Goal: Task Accomplishment & Management: Use online tool/utility

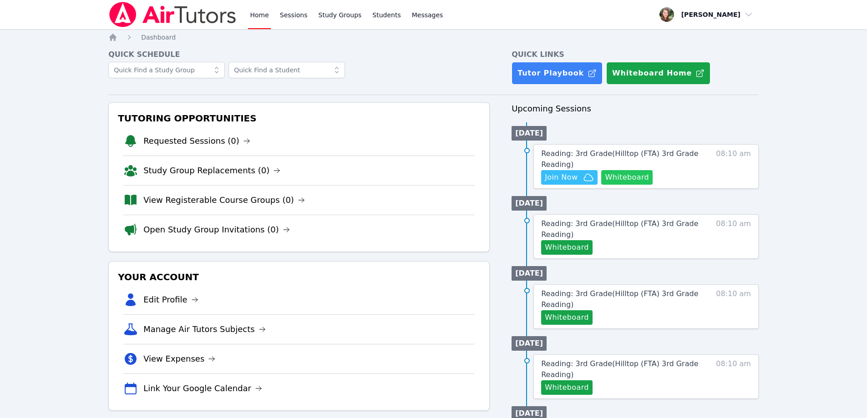
click at [638, 178] on button "Whiteboard" at bounding box center [626, 177] width 51 height 15
click at [584, 174] on icon "button" at bounding box center [588, 177] width 11 height 11
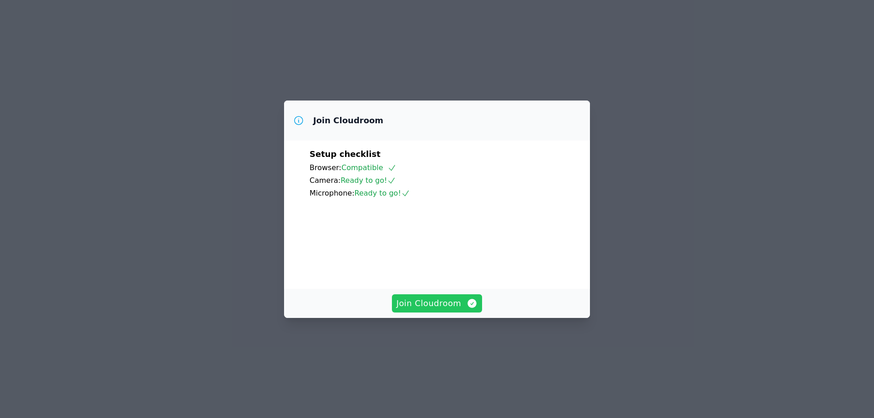
click at [423, 310] on span "Join Cloudroom" at bounding box center [436, 303] width 81 height 13
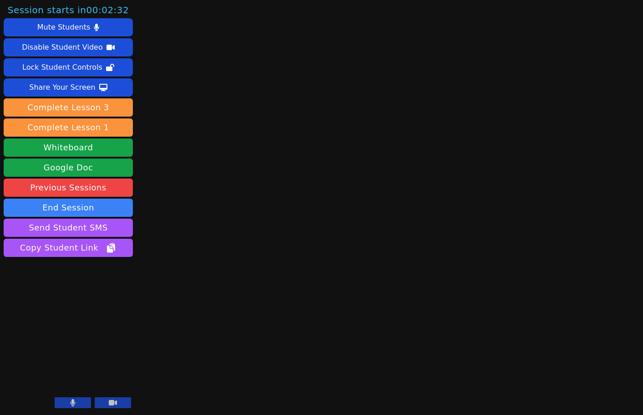
drag, startPoint x: 76, startPoint y: 405, endPoint x: 81, endPoint y: 405, distance: 5.0
click at [76, 405] on button at bounding box center [73, 402] width 36 height 11
click at [109, 404] on icon at bounding box center [113, 402] width 8 height 5
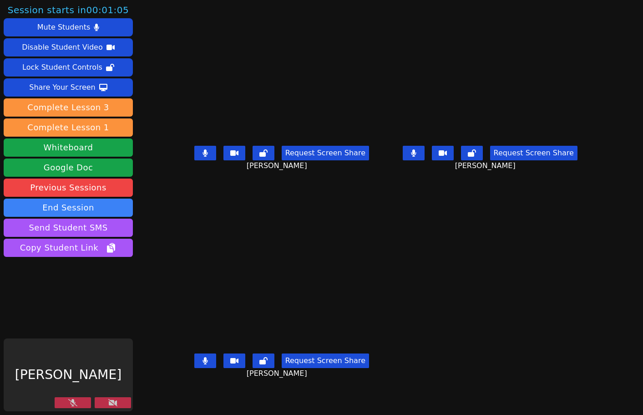
click at [56, 402] on button at bounding box center [73, 402] width 36 height 11
click at [108, 402] on icon at bounding box center [112, 402] width 9 height 7
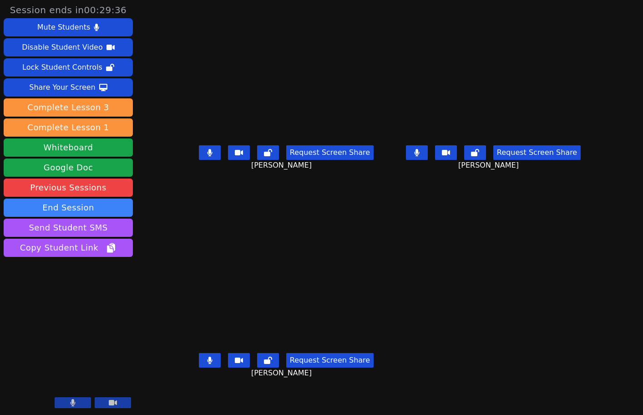
click at [207, 156] on icon at bounding box center [209, 152] width 5 height 7
click at [199, 367] on button at bounding box center [210, 360] width 22 height 15
click at [205, 156] on icon at bounding box center [209, 152] width 9 height 7
click at [205, 364] on icon at bounding box center [209, 359] width 9 height 7
click at [207, 156] on icon at bounding box center [209, 152] width 5 height 7
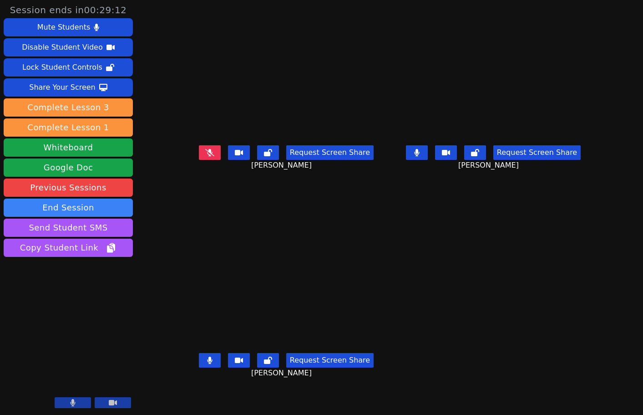
click at [205, 156] on icon at bounding box center [209, 152] width 9 height 7
click at [207, 156] on icon at bounding box center [209, 152] width 5 height 7
click at [207, 364] on icon at bounding box center [209, 359] width 5 height 7
click at [205, 364] on icon at bounding box center [209, 359] width 9 height 7
click at [205, 156] on icon at bounding box center [209, 152] width 9 height 7
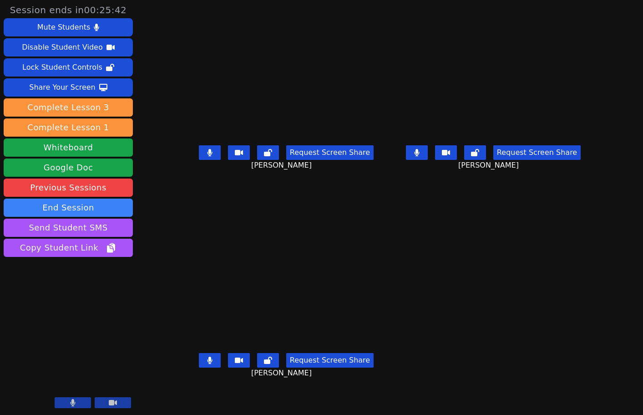
click at [207, 156] on icon at bounding box center [209, 152] width 5 height 7
click at [205, 156] on icon at bounding box center [209, 152] width 9 height 7
click at [207, 364] on icon at bounding box center [209, 359] width 5 height 7
click at [207, 156] on icon at bounding box center [209, 152] width 5 height 7
click at [199, 160] on button at bounding box center [210, 152] width 22 height 15
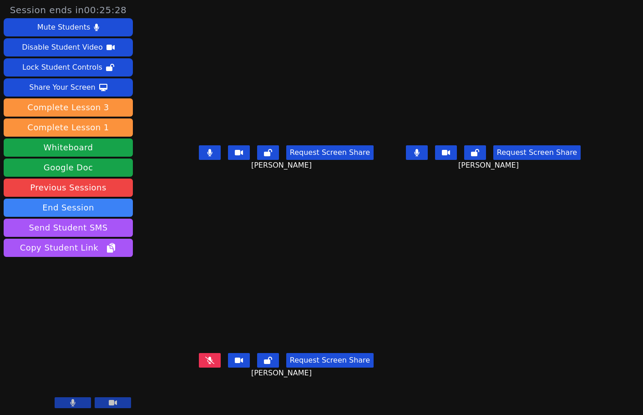
click at [199, 361] on button at bounding box center [210, 360] width 22 height 15
click at [207, 156] on icon at bounding box center [209, 152] width 5 height 7
click at [205, 156] on icon at bounding box center [209, 152] width 9 height 7
click at [207, 156] on icon at bounding box center [209, 152] width 5 height 7
click at [199, 366] on button at bounding box center [210, 360] width 22 height 15
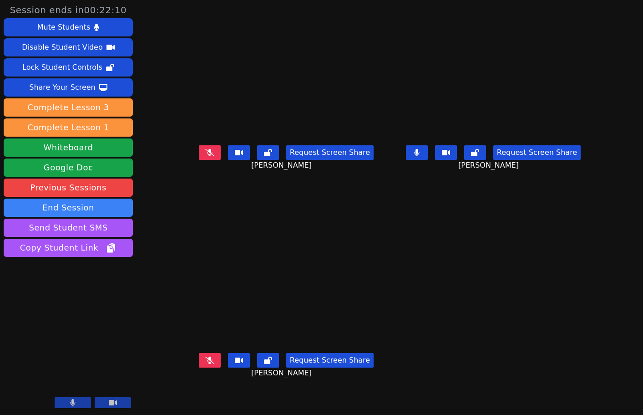
click at [205, 156] on icon at bounding box center [209, 152] width 9 height 7
click at [205, 364] on icon at bounding box center [209, 359] width 9 height 7
click at [207, 364] on icon at bounding box center [209, 359] width 5 height 7
click at [199, 160] on button at bounding box center [210, 152] width 22 height 15
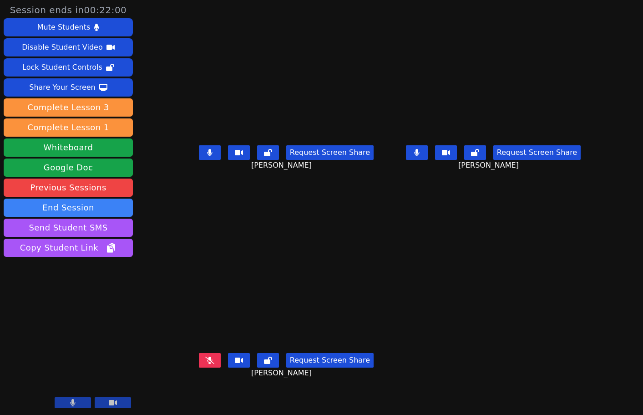
click at [205, 364] on icon at bounding box center [209, 359] width 9 height 7
click at [207, 156] on icon at bounding box center [209, 152] width 5 height 7
click at [207, 364] on icon at bounding box center [209, 359] width 5 height 7
click at [205, 156] on icon at bounding box center [209, 152] width 9 height 7
click at [205, 364] on icon at bounding box center [209, 359] width 9 height 7
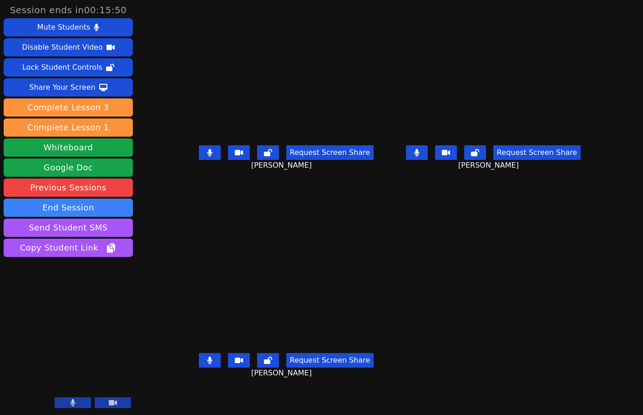
drag, startPoint x: 189, startPoint y: 168, endPoint x: 189, endPoint y: 175, distance: 6.8
click at [199, 160] on button at bounding box center [210, 152] width 22 height 15
click at [207, 364] on icon at bounding box center [209, 359] width 5 height 7
click at [205, 364] on icon at bounding box center [209, 359] width 9 height 7
click at [207, 364] on icon at bounding box center [209, 359] width 5 height 7
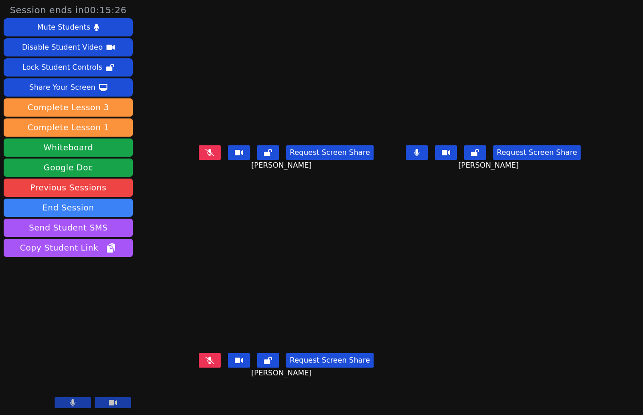
click at [205, 156] on icon at bounding box center [209, 152] width 9 height 7
click at [205, 364] on icon at bounding box center [209, 359] width 9 height 7
click at [422, 156] on icon at bounding box center [416, 152] width 9 height 7
click at [207, 156] on icon at bounding box center [209, 152] width 5 height 7
click at [428, 160] on button at bounding box center [417, 152] width 22 height 15
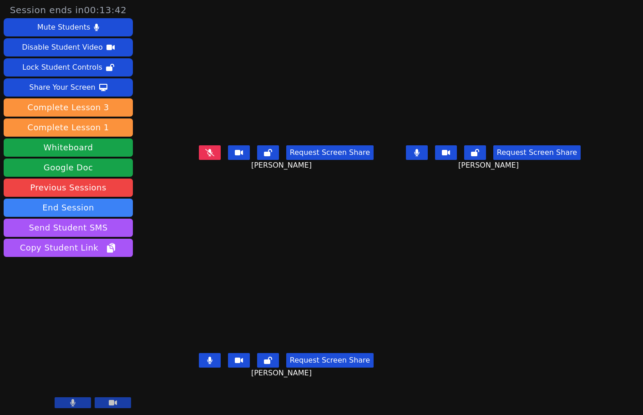
click at [205, 156] on icon at bounding box center [209, 152] width 9 height 7
click at [207, 364] on icon at bounding box center [209, 359] width 5 height 7
click at [419, 156] on icon at bounding box center [416, 152] width 5 height 7
click at [207, 156] on icon at bounding box center [209, 152] width 5 height 7
click at [422, 156] on icon at bounding box center [416, 152] width 9 height 7
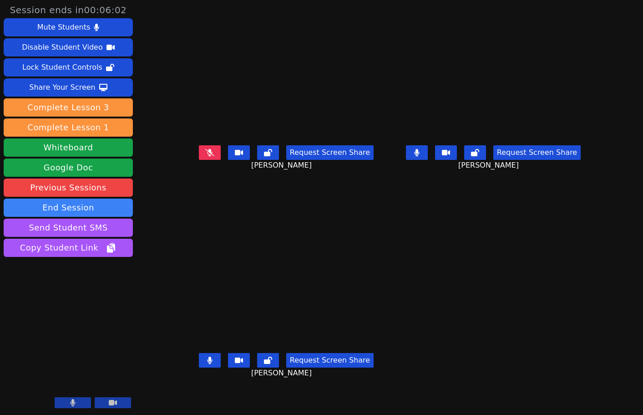
click at [419, 156] on icon at bounding box center [416, 152] width 5 height 7
click at [428, 158] on button at bounding box center [417, 152] width 22 height 15
click at [428, 160] on button at bounding box center [417, 152] width 22 height 15
click at [207, 364] on icon at bounding box center [209, 359] width 5 height 7
click at [205, 364] on icon at bounding box center [209, 359] width 9 height 7
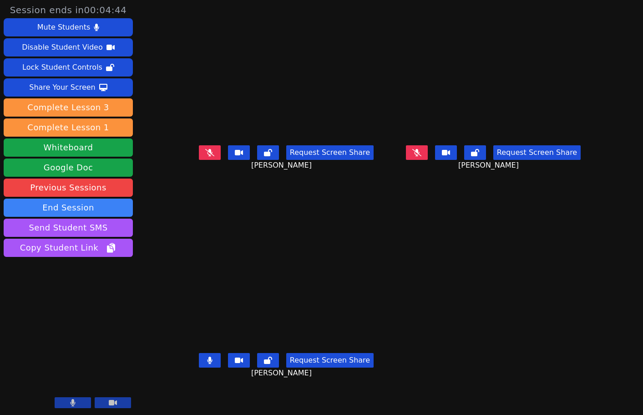
click at [428, 160] on button at bounding box center [417, 152] width 22 height 15
drag, startPoint x: 185, startPoint y: 165, endPoint x: 200, endPoint y: 177, distance: 19.2
click at [205, 156] on icon at bounding box center [209, 152] width 9 height 7
click at [428, 160] on button at bounding box center [417, 152] width 22 height 15
click at [199, 367] on button at bounding box center [210, 360] width 22 height 15
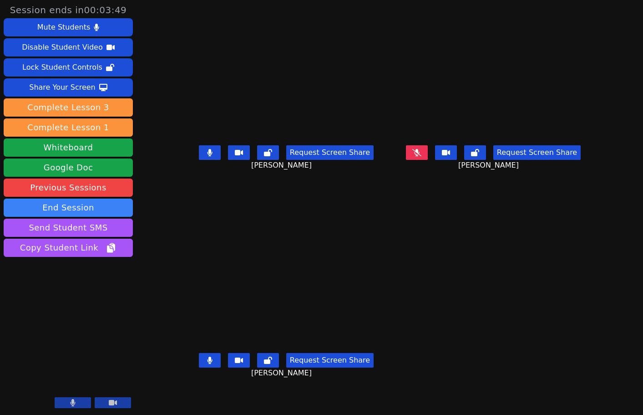
click at [199, 367] on button at bounding box center [210, 360] width 22 height 15
click at [199, 364] on button at bounding box center [210, 360] width 22 height 15
click at [207, 156] on icon at bounding box center [209, 152] width 5 height 7
click at [199, 366] on button at bounding box center [210, 360] width 22 height 15
click at [205, 364] on icon at bounding box center [209, 359] width 9 height 7
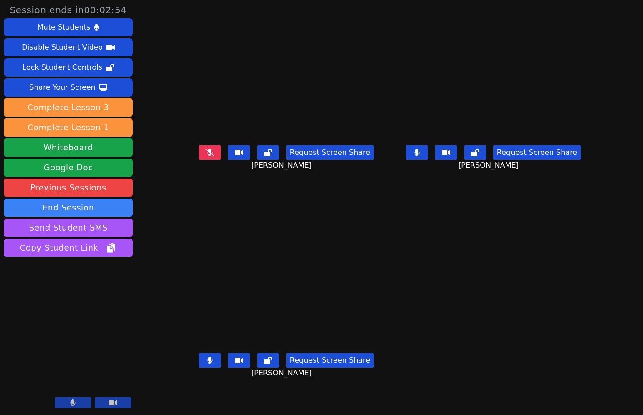
click at [207, 364] on icon at bounding box center [209, 359] width 5 height 7
drag, startPoint x: 185, startPoint y: 368, endPoint x: 189, endPoint y: 320, distance: 48.9
click at [205, 364] on icon at bounding box center [209, 359] width 9 height 7
click at [205, 156] on icon at bounding box center [209, 152] width 9 height 7
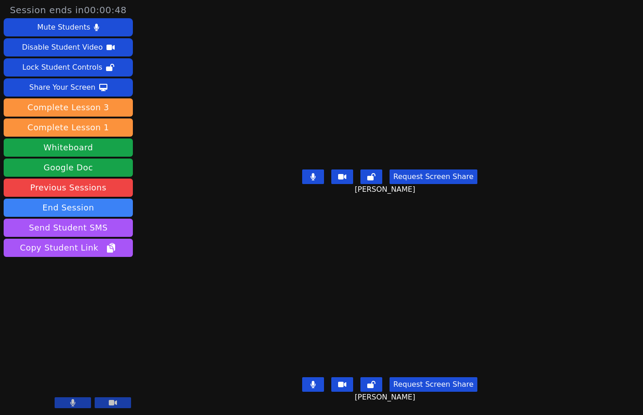
click at [314, 173] on icon at bounding box center [313, 176] width 5 height 7
click at [321, 377] on button at bounding box center [313, 384] width 22 height 15
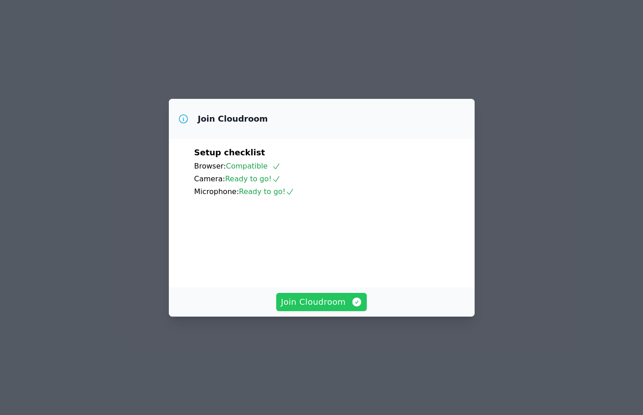
click at [350, 311] on button "Join Cloudroom" at bounding box center [321, 302] width 91 height 18
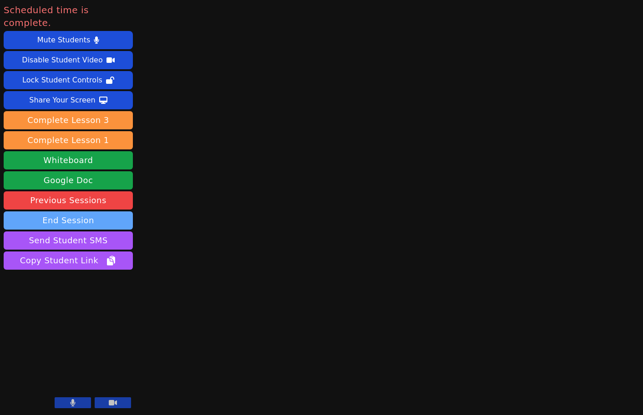
click at [87, 211] on button "End Session" at bounding box center [68, 220] width 129 height 18
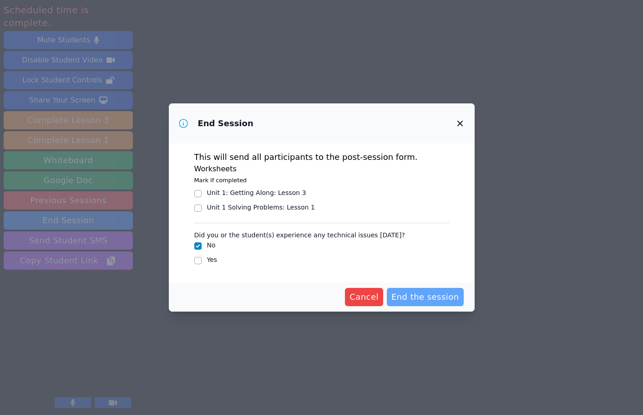
click at [416, 299] on span "End the session" at bounding box center [425, 296] width 68 height 13
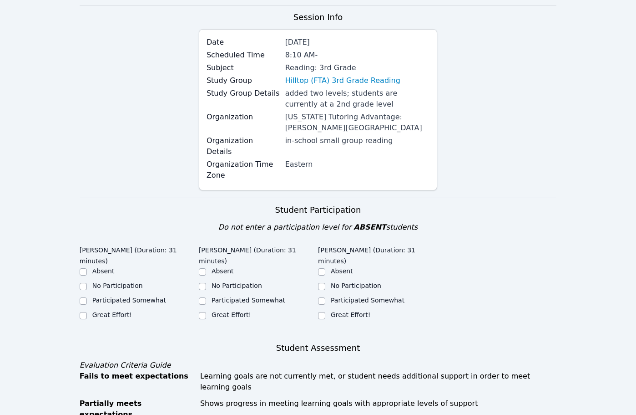
scroll to position [91, 0]
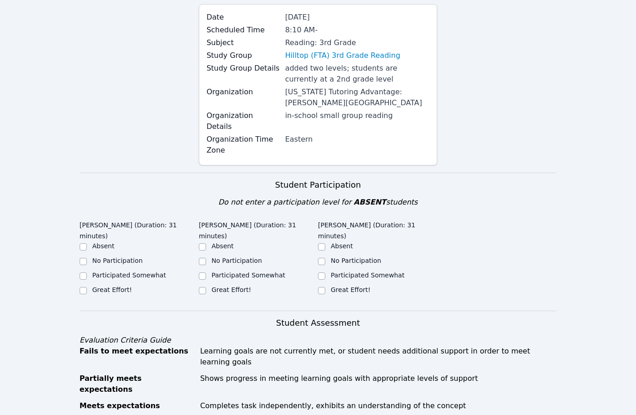
click at [85, 285] on div at bounding box center [83, 290] width 7 height 11
click at [85, 287] on input "Great Effort!" at bounding box center [83, 290] width 7 height 7
checkbox input "true"
click at [203, 287] on input "Great Effort!" at bounding box center [202, 290] width 7 height 7
checkbox input "true"
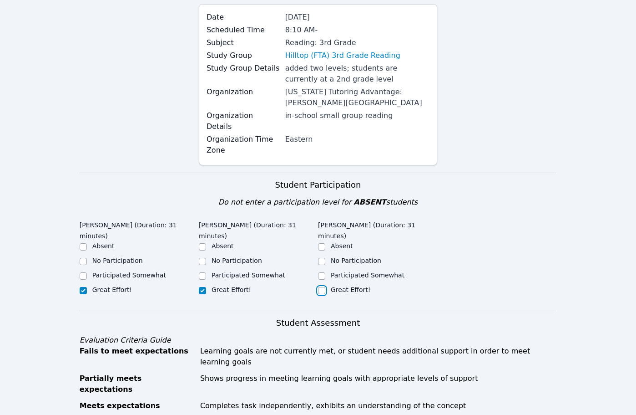
drag, startPoint x: 320, startPoint y: 282, endPoint x: 297, endPoint y: 281, distance: 22.8
click at [320, 287] on input "Great Effort!" at bounding box center [321, 290] width 7 height 7
checkbox input "true"
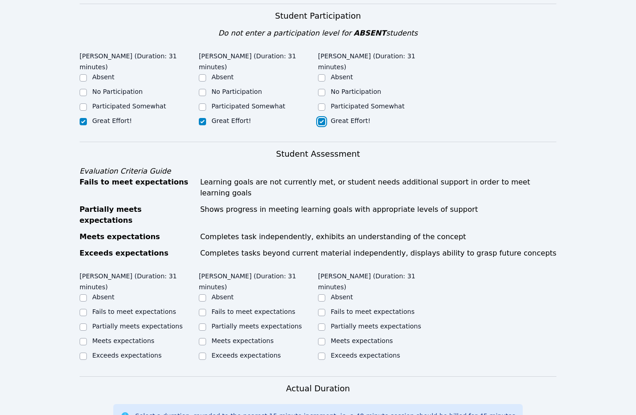
scroll to position [273, 0]
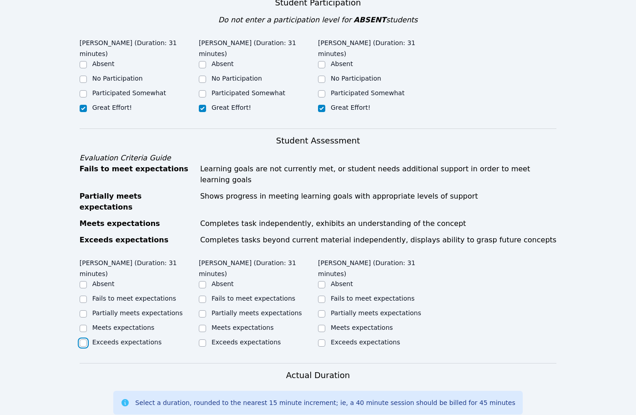
click at [84, 339] on input "Exceeds expectations" at bounding box center [83, 342] width 7 height 7
checkbox input "true"
click at [205, 339] on input "Exceeds expectations" at bounding box center [202, 342] width 7 height 7
checkbox input "true"
click at [323, 339] on input "Exceeds expectations" at bounding box center [321, 342] width 7 height 7
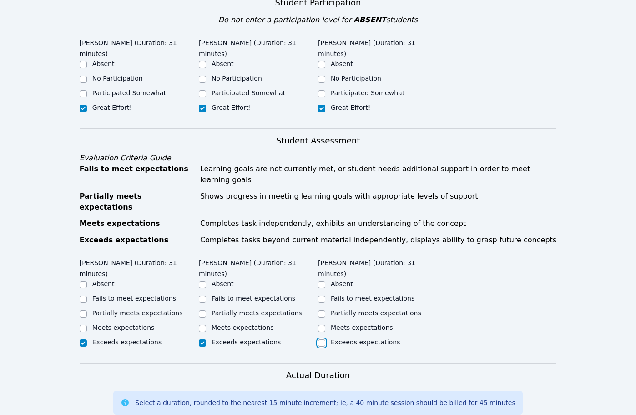
checkbox input "true"
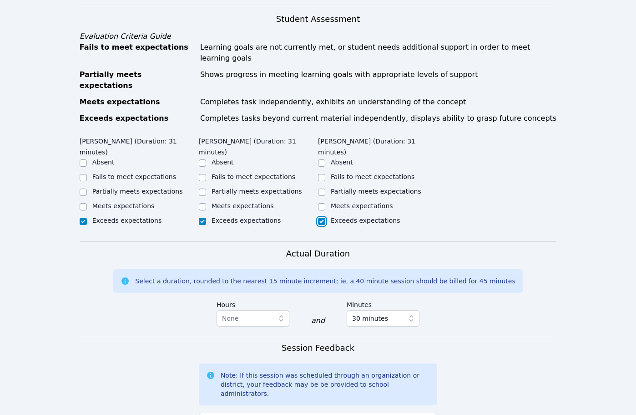
scroll to position [455, 0]
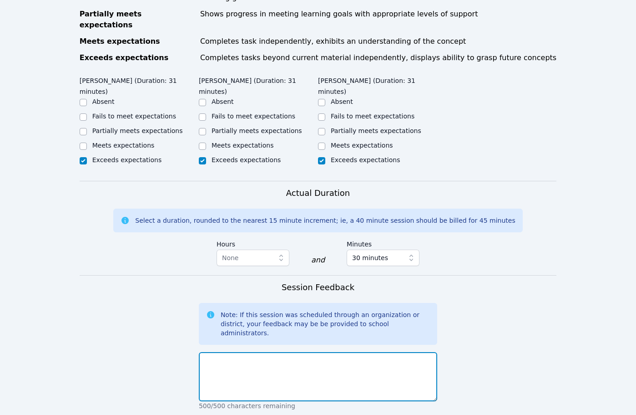
click at [330, 352] on textarea at bounding box center [318, 376] width 239 height 49
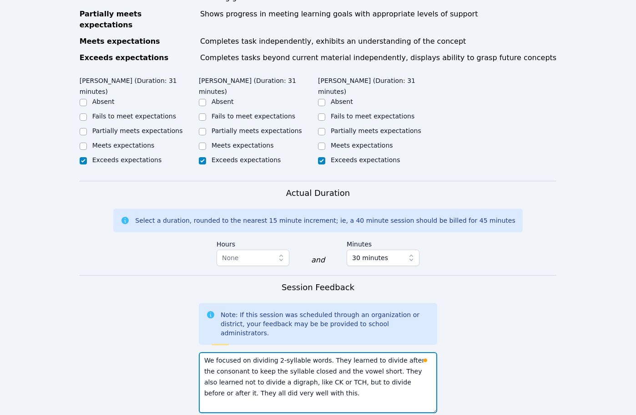
drag, startPoint x: 435, startPoint y: 358, endPoint x: 451, endPoint y: 370, distance: 19.8
click at [451, 370] on form "Student Participation Do not enter a participation level for ABSENT students [P…" at bounding box center [319, 180] width 478 height 744
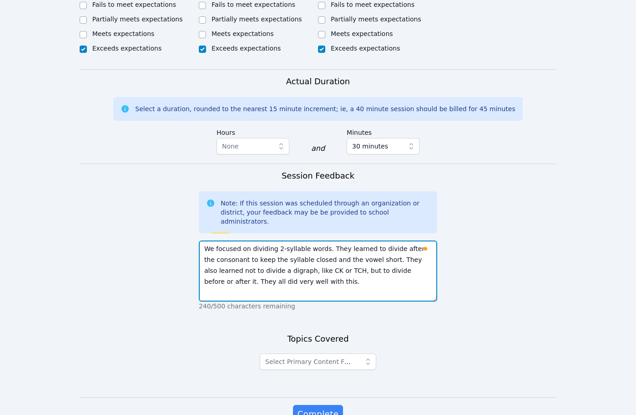
scroll to position [577, 0]
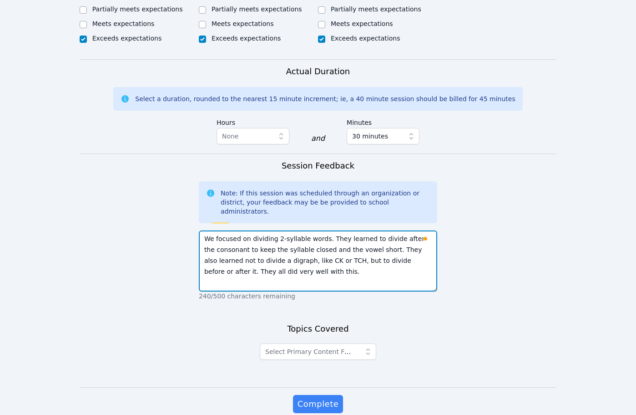
type textarea "We focused on dividing 2-syllable words. They learned to divide after the conso…"
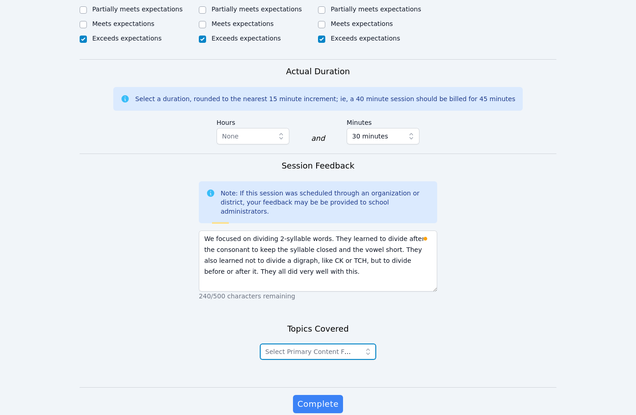
click at [369, 347] on icon "button" at bounding box center [368, 351] width 9 height 9
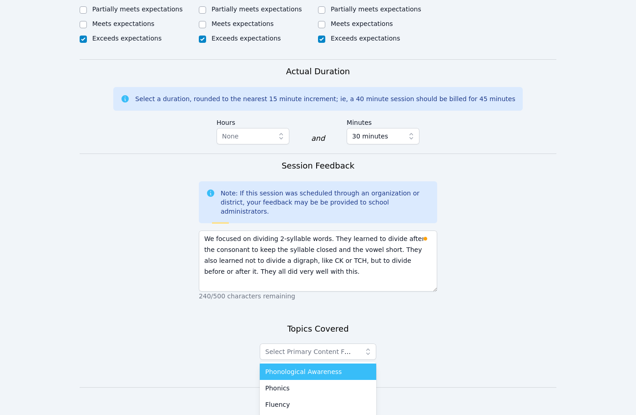
click at [333, 367] on span "Phonological Awareness" at bounding box center [303, 371] width 76 height 9
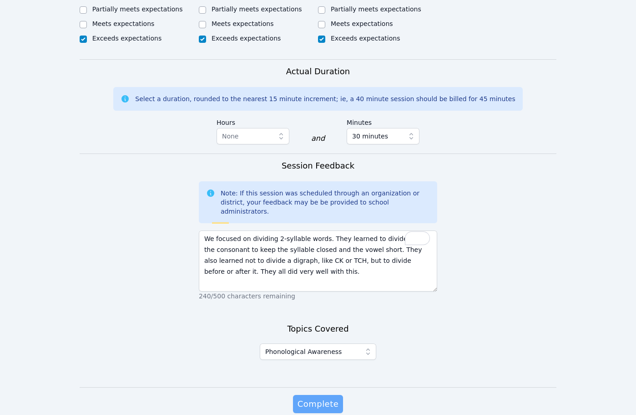
click at [319, 397] on span "Complete" at bounding box center [318, 403] width 41 height 13
